Goal: Transaction & Acquisition: Purchase product/service

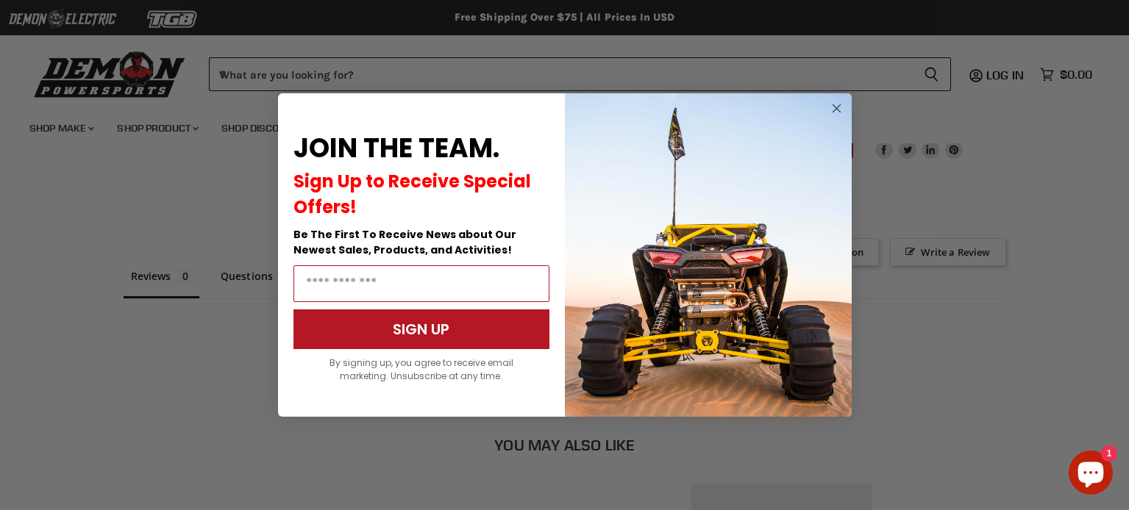
scroll to position [1021, 0]
